Goal: Task Accomplishment & Management: Manage account settings

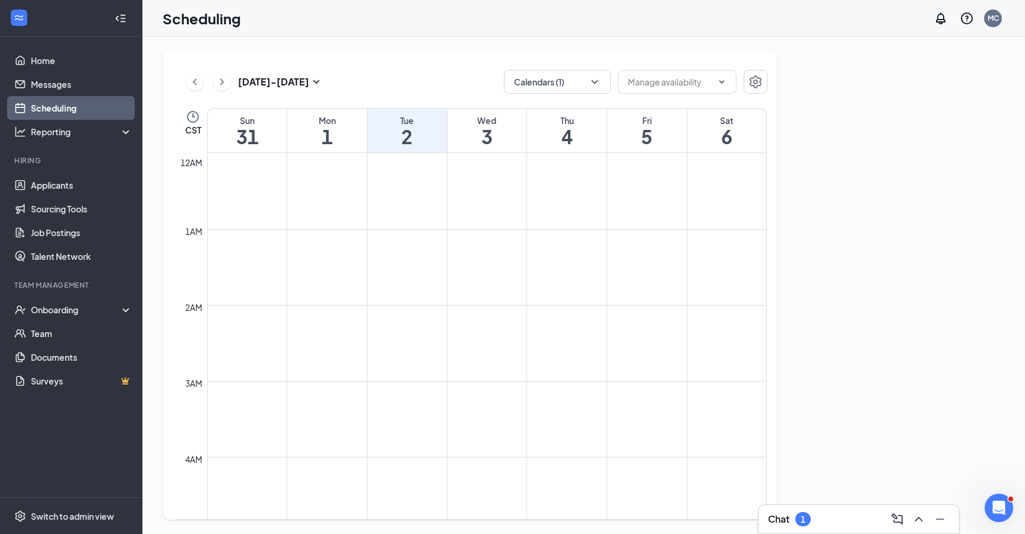
scroll to position [584, 0]
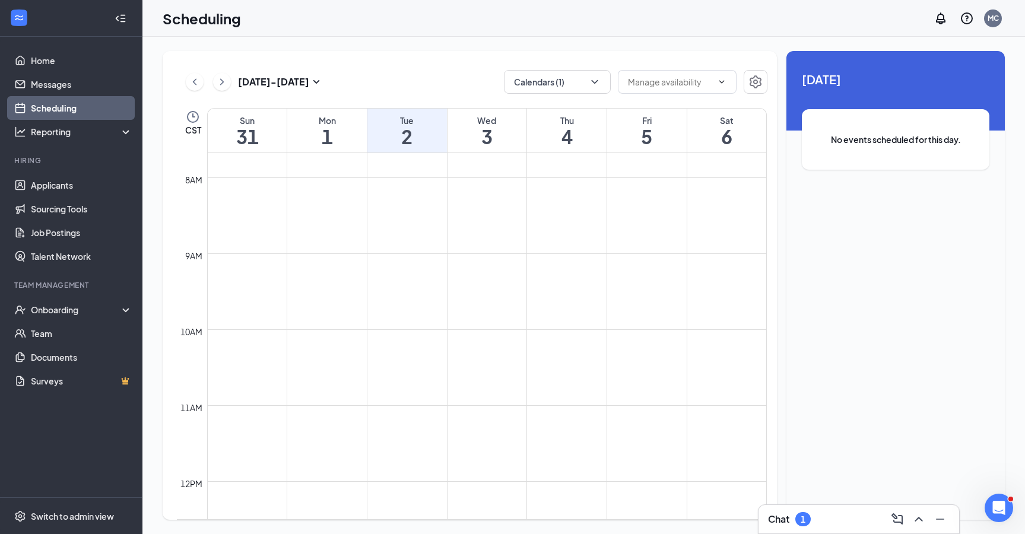
click at [327, 135] on h1 "1" at bounding box center [327, 136] width 80 height 20
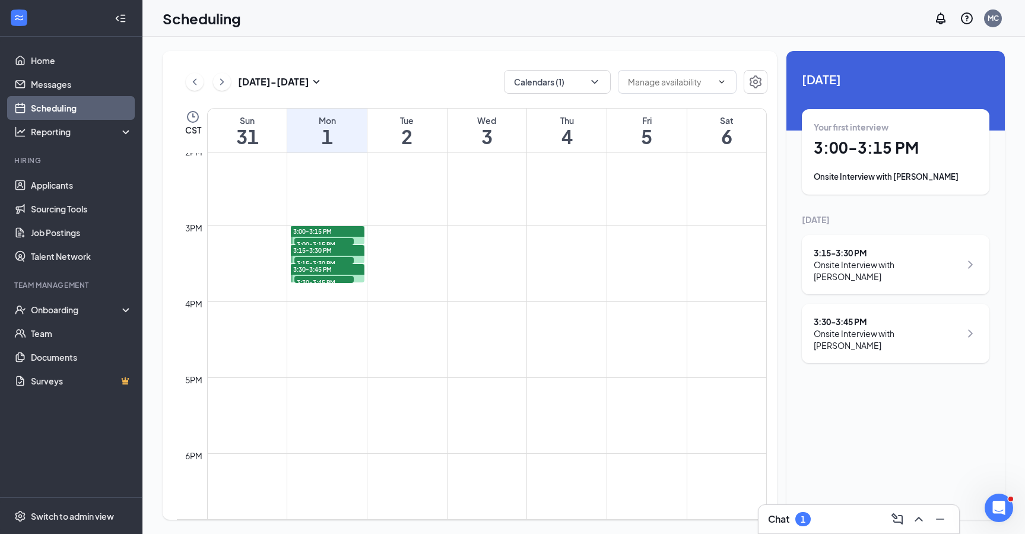
scroll to position [938, 0]
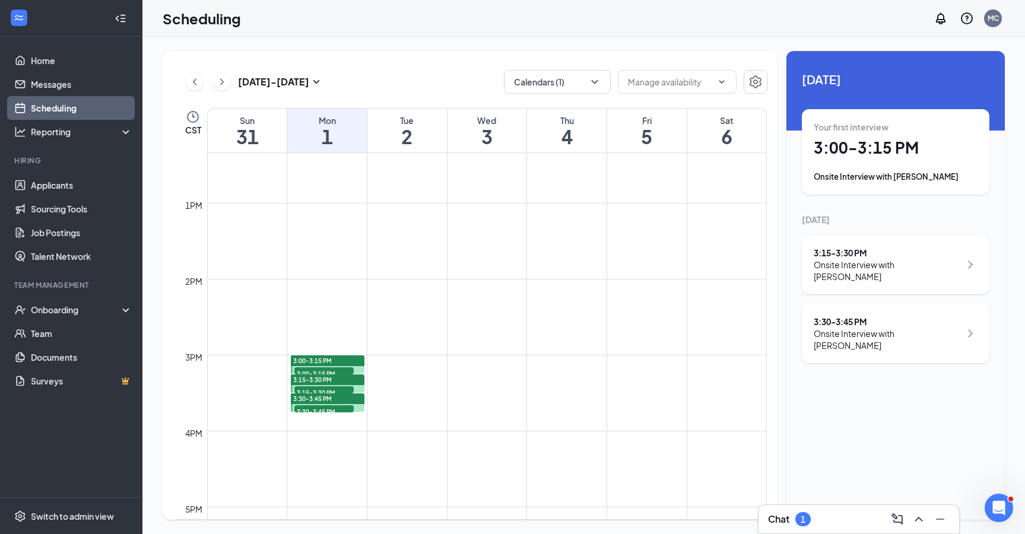
click at [338, 361] on div "3:00-3:15 PM" at bounding box center [327, 361] width 73 height 11
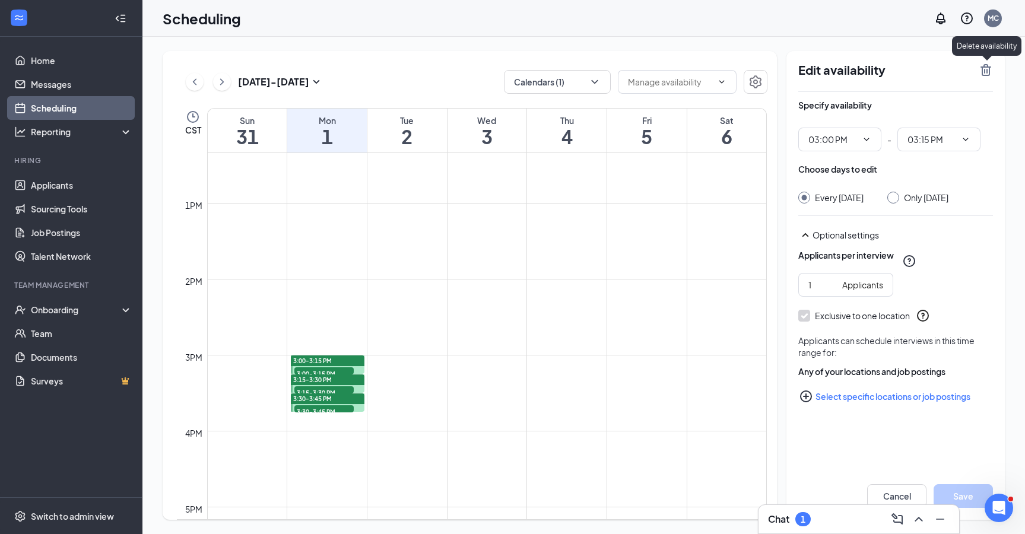
click at [983, 70] on icon "TrashOutline" at bounding box center [986, 70] width 11 height 12
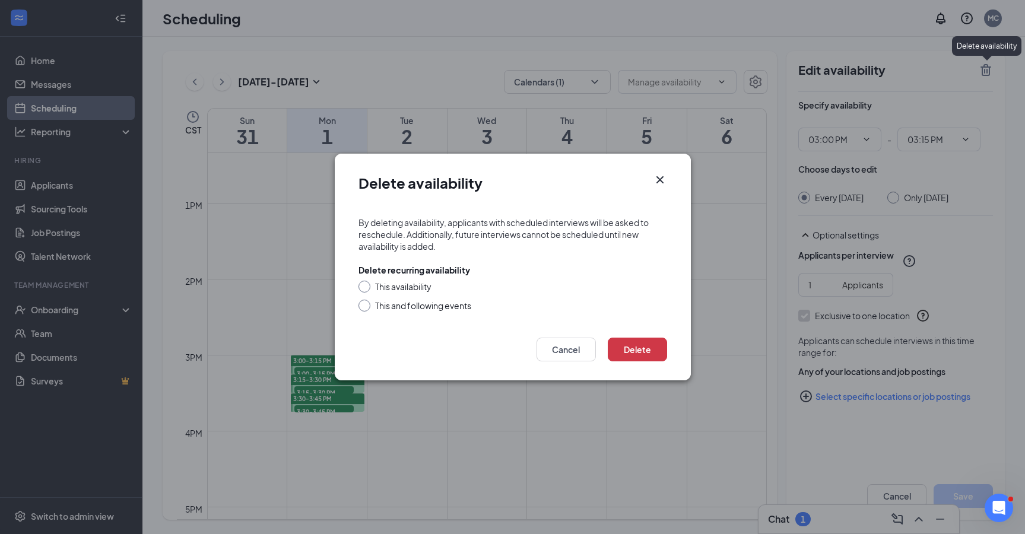
click at [365, 285] on input "This availability" at bounding box center [363, 285] width 8 height 8
radio input "true"
click at [622, 343] on button "Delete" at bounding box center [637, 350] width 59 height 24
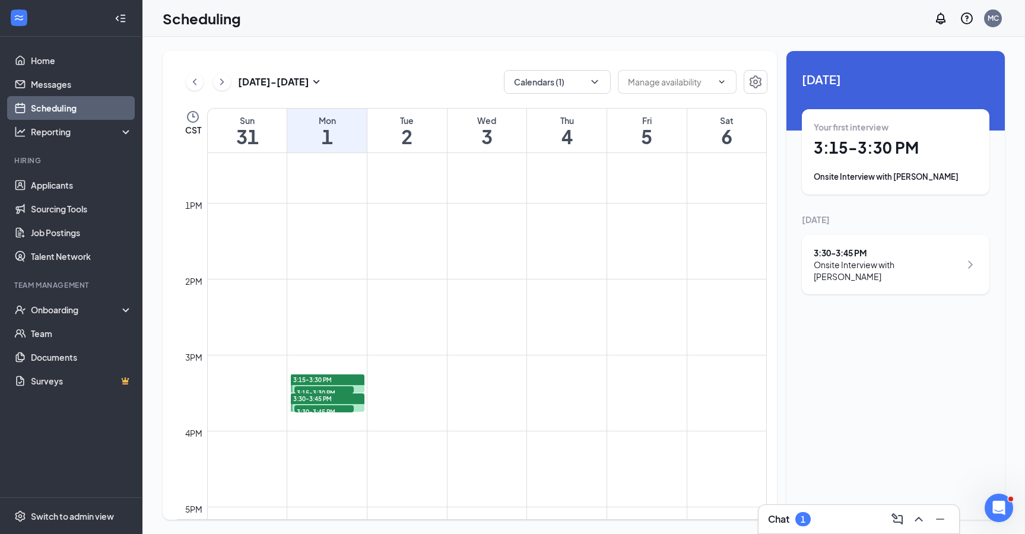
click at [338, 379] on div "3:15-3:30 PM" at bounding box center [327, 380] width 73 height 11
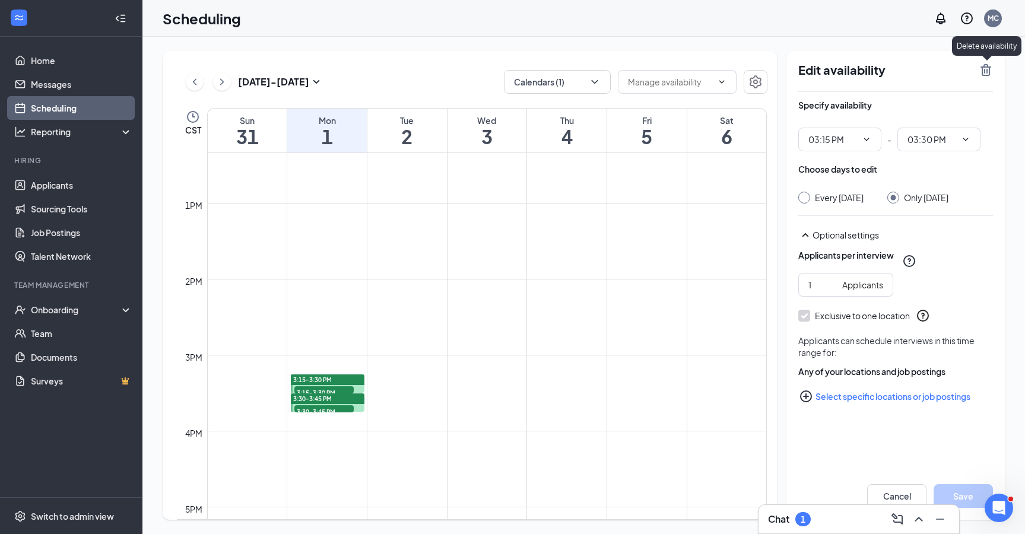
click at [985, 69] on icon "TrashOutline" at bounding box center [986, 70] width 14 height 14
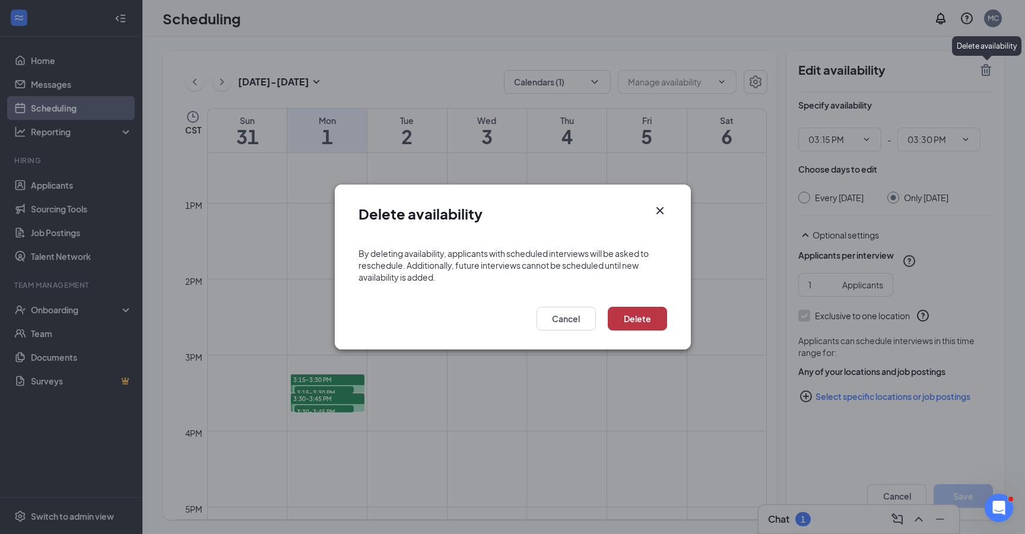
click at [646, 315] on button "Delete" at bounding box center [637, 319] width 59 height 24
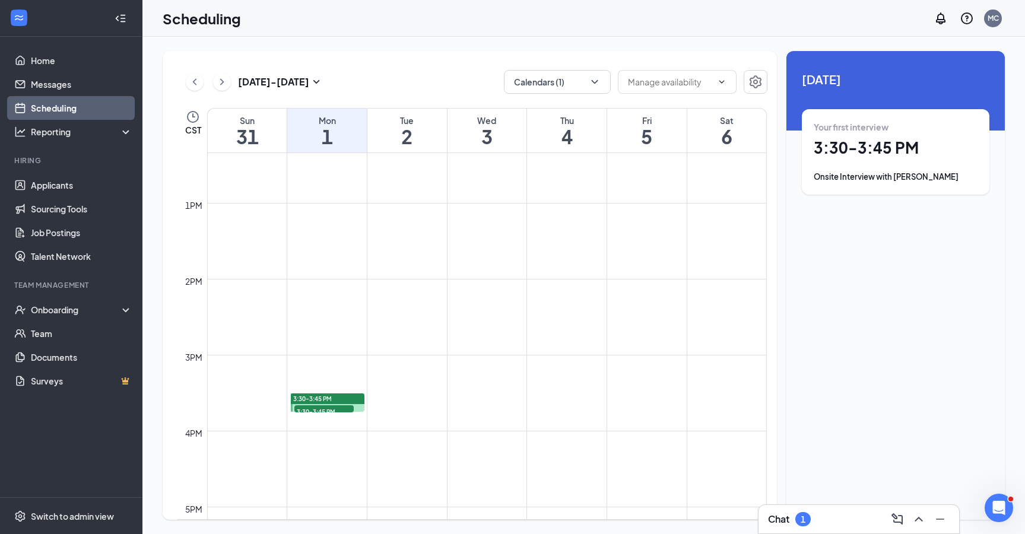
click at [343, 402] on div "3:30-3:45 PM" at bounding box center [327, 399] width 73 height 11
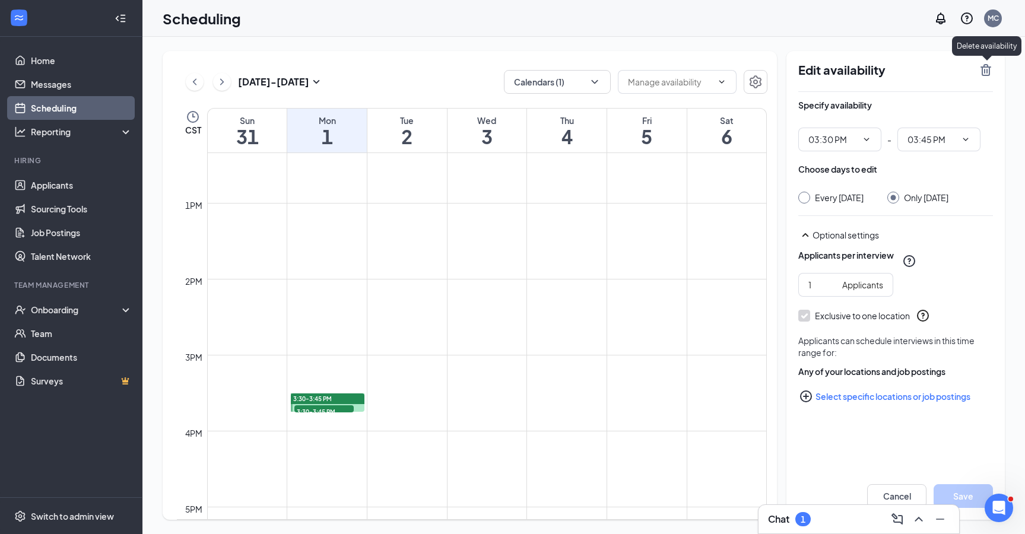
click at [987, 70] on icon "TrashOutline" at bounding box center [986, 70] width 11 height 12
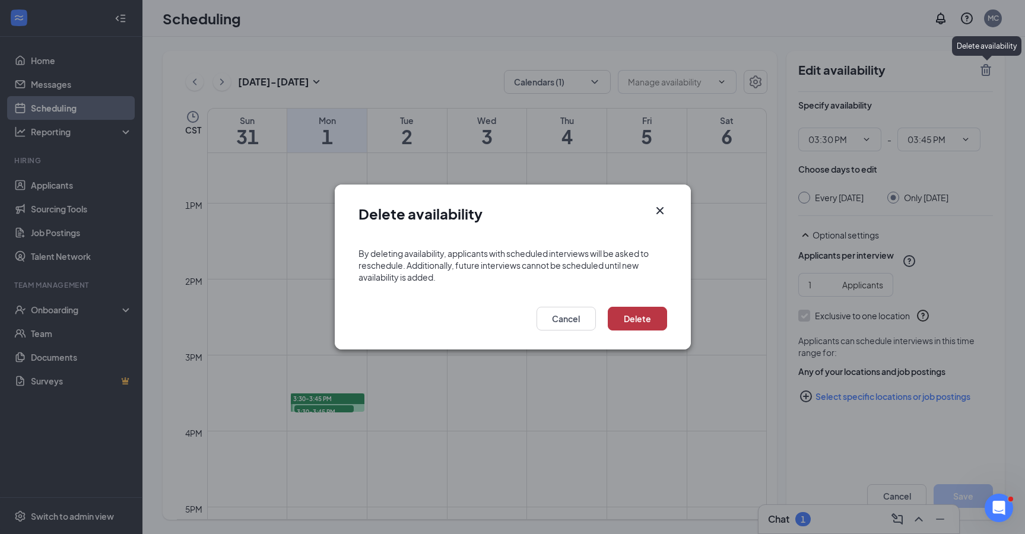
click at [657, 315] on button "Delete" at bounding box center [637, 319] width 59 height 24
